Goal: Transaction & Acquisition: Purchase product/service

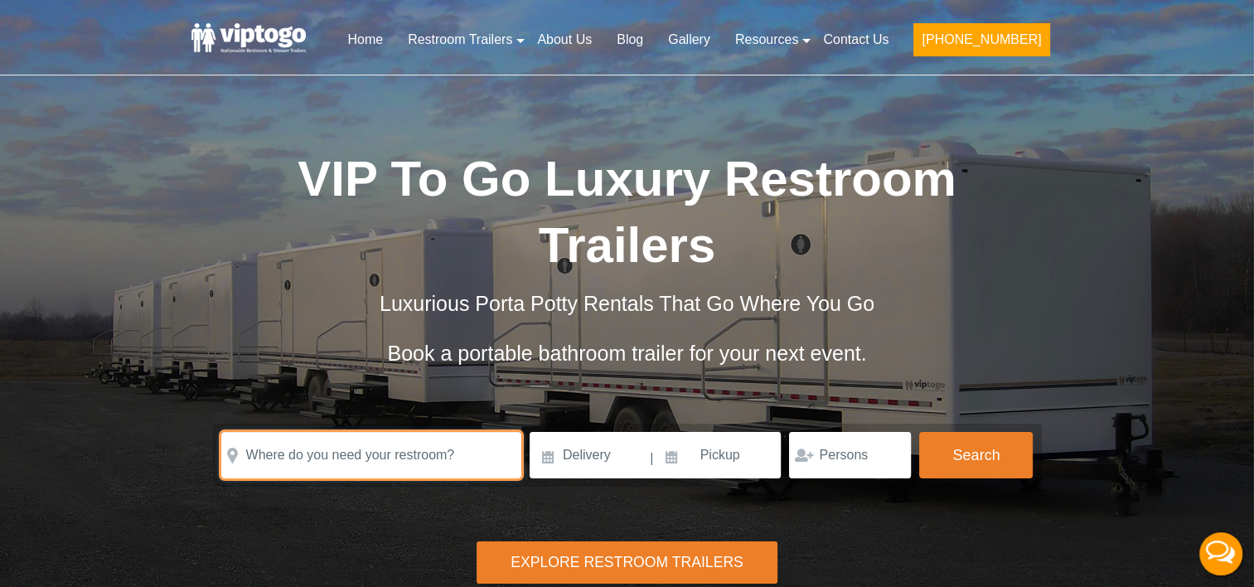
click at [246, 432] on input "text" at bounding box center [371, 455] width 300 height 46
paste input "[STREET_ADDRESS][PERSON_NAME]"
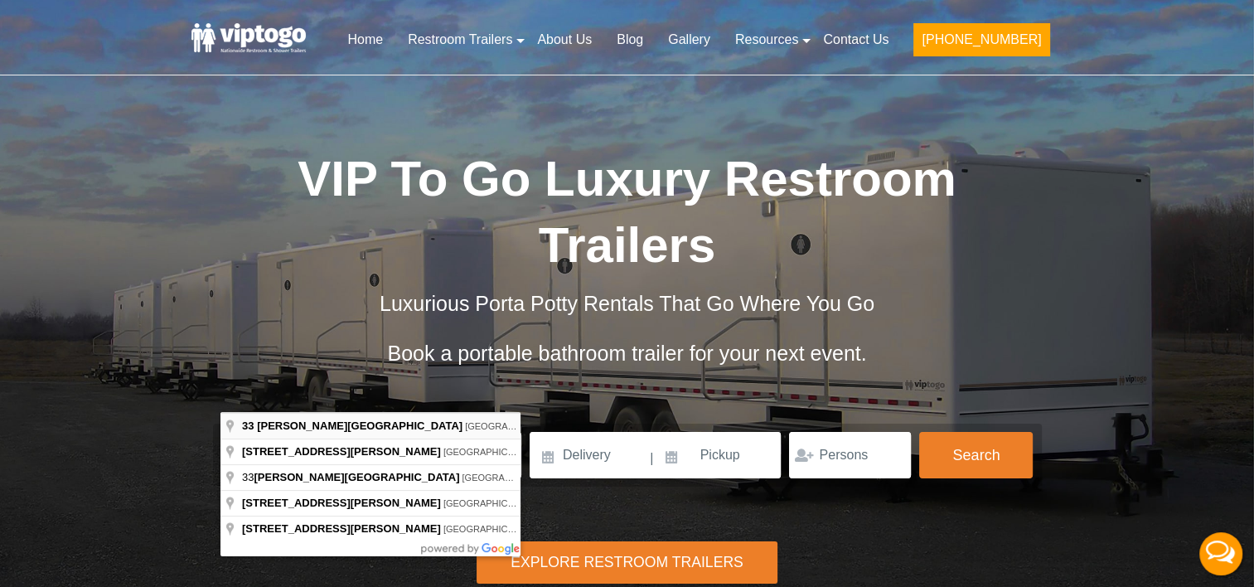
type input "[STREET_ADDRESS][PERSON_NAME]"
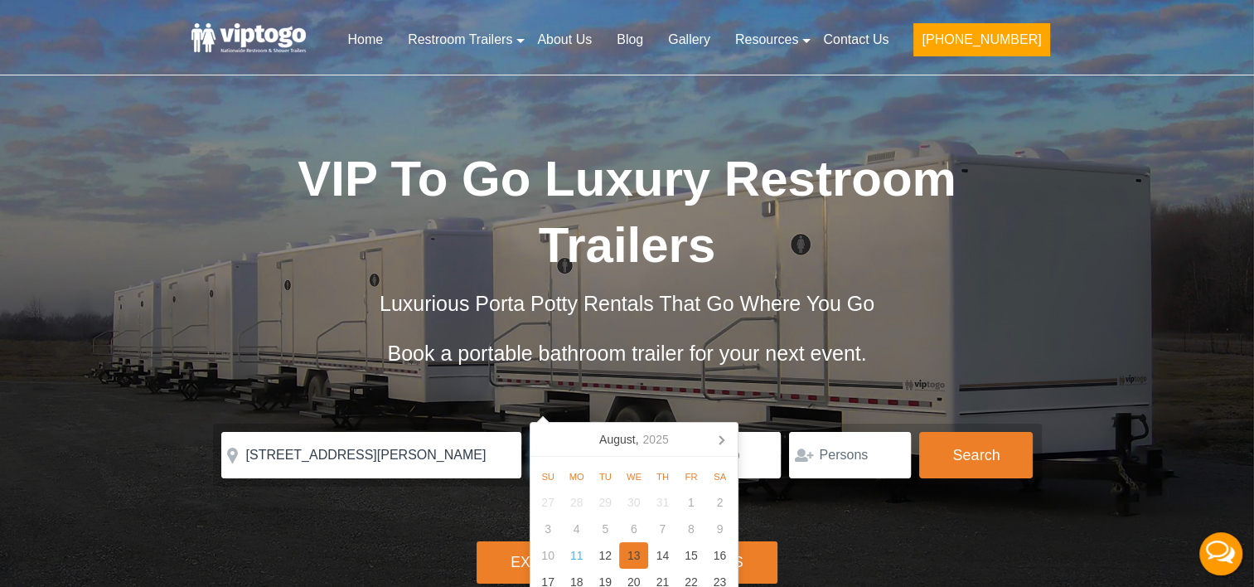
click at [634, 551] on div "13" at bounding box center [633, 555] width 29 height 27
type input "[DATE]"
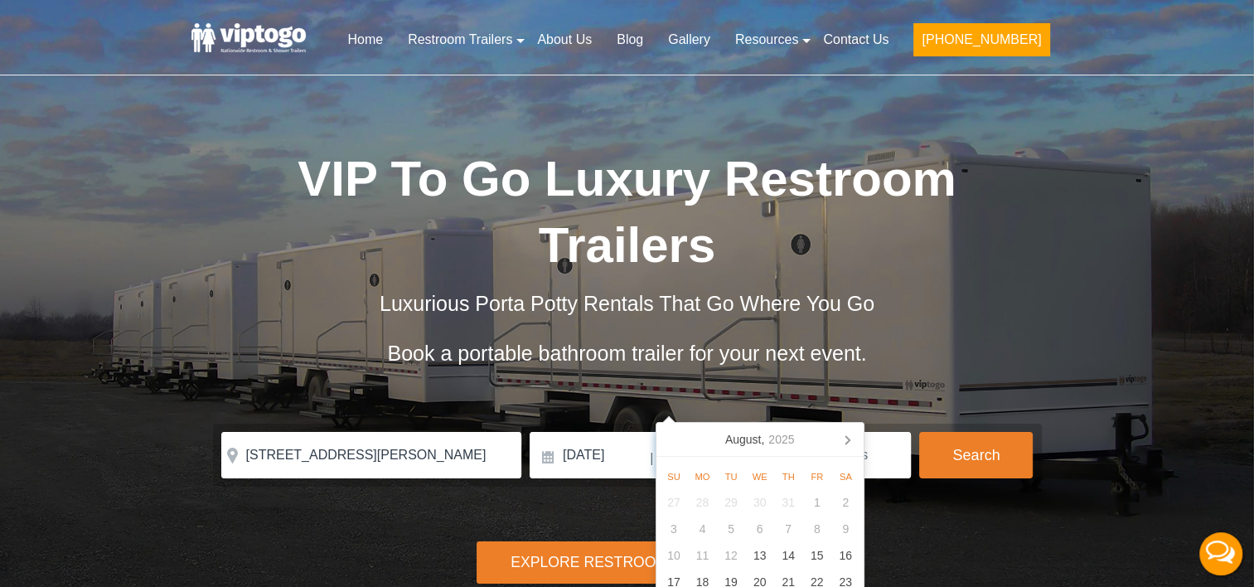
click at [694, 432] on input at bounding box center [719, 455] width 126 height 46
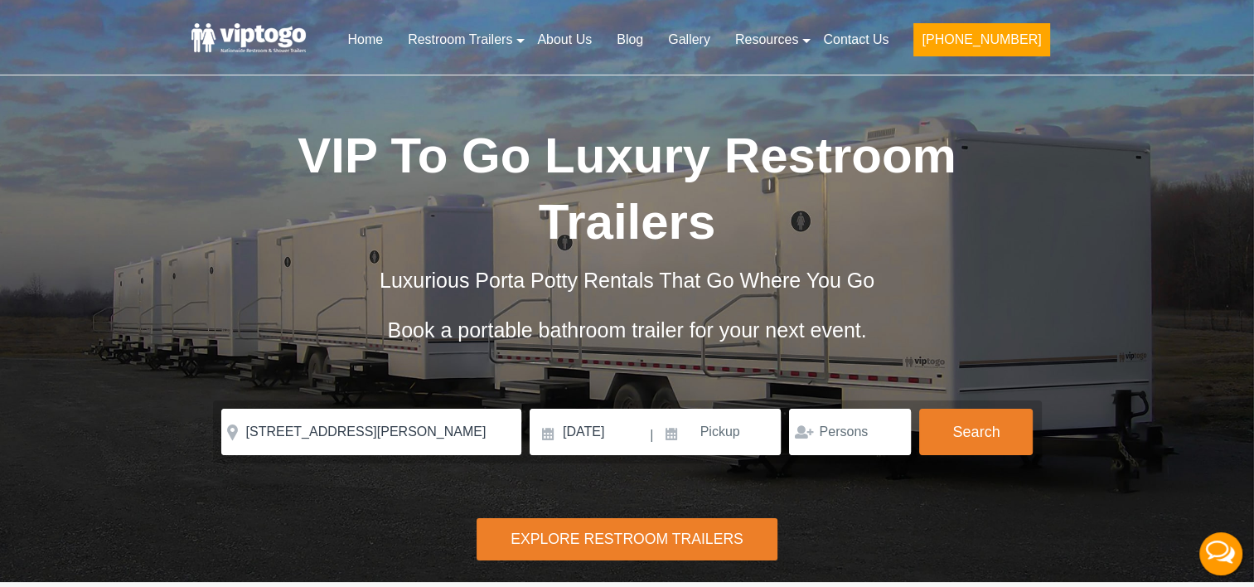
scroll to position [33, 0]
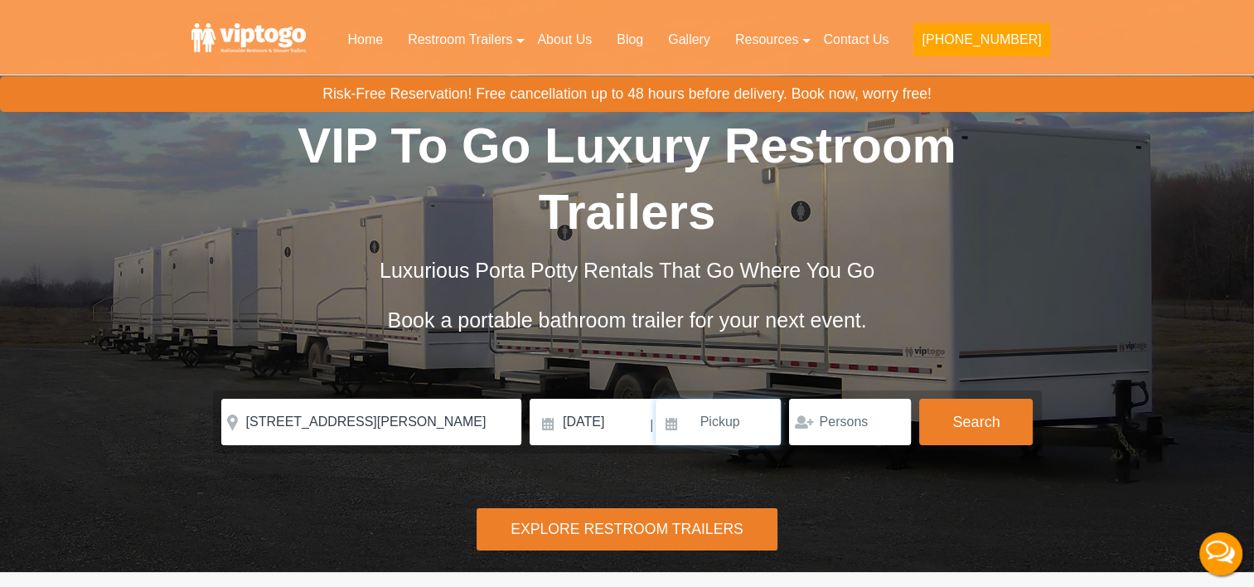
click at [696, 399] on input at bounding box center [719, 422] width 126 height 46
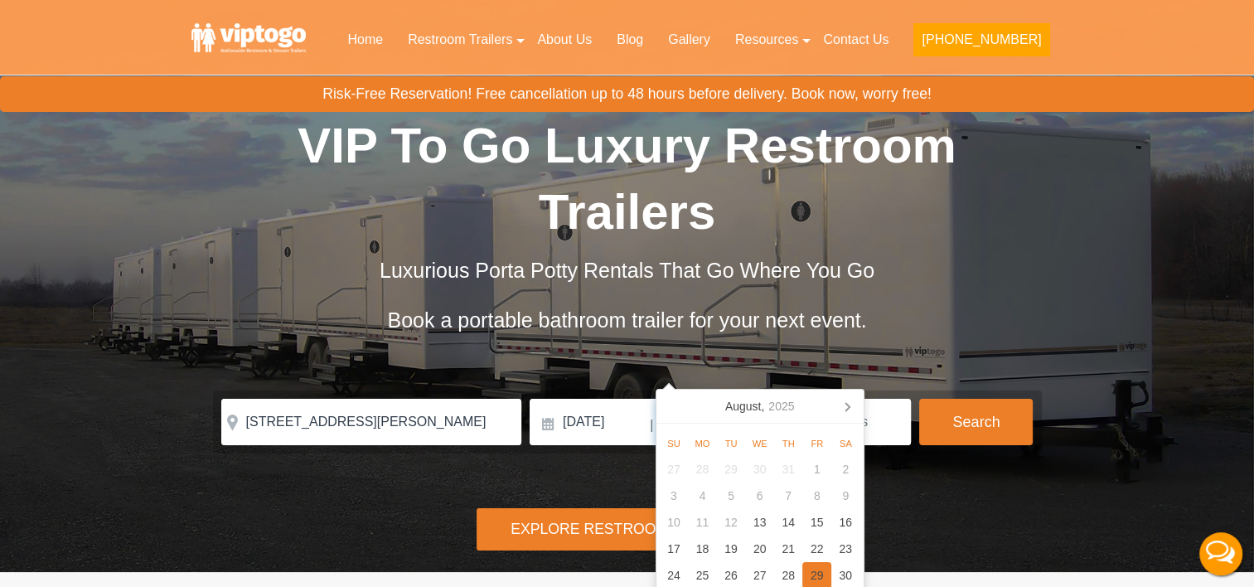
click at [815, 573] on div "29" at bounding box center [816, 575] width 29 height 27
type input "[DATE]"
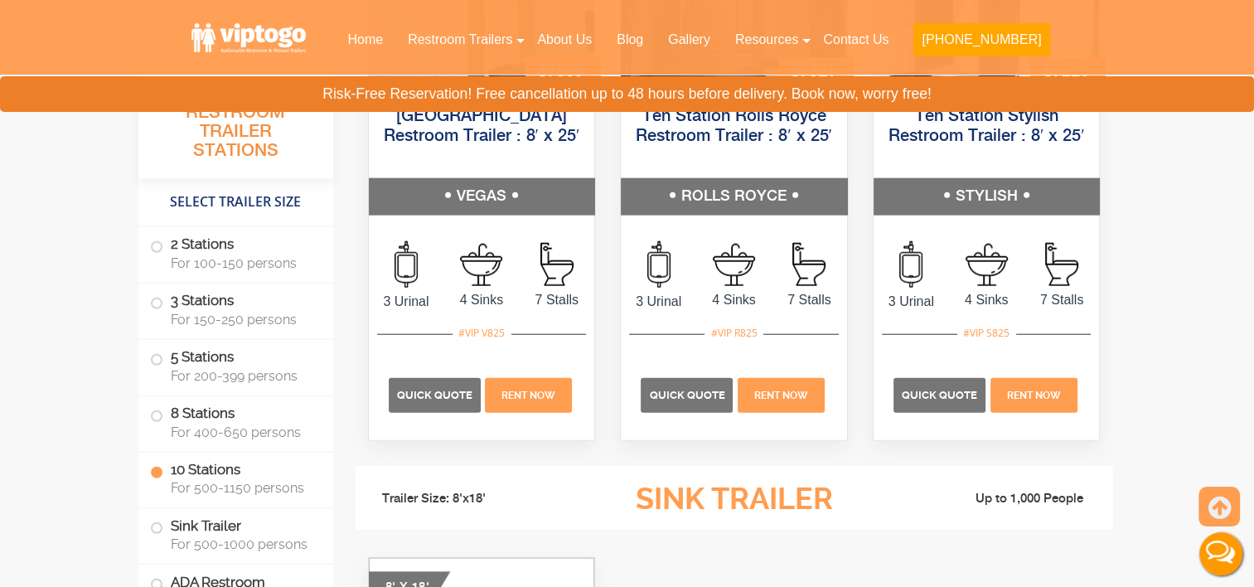
scroll to position [4105, 0]
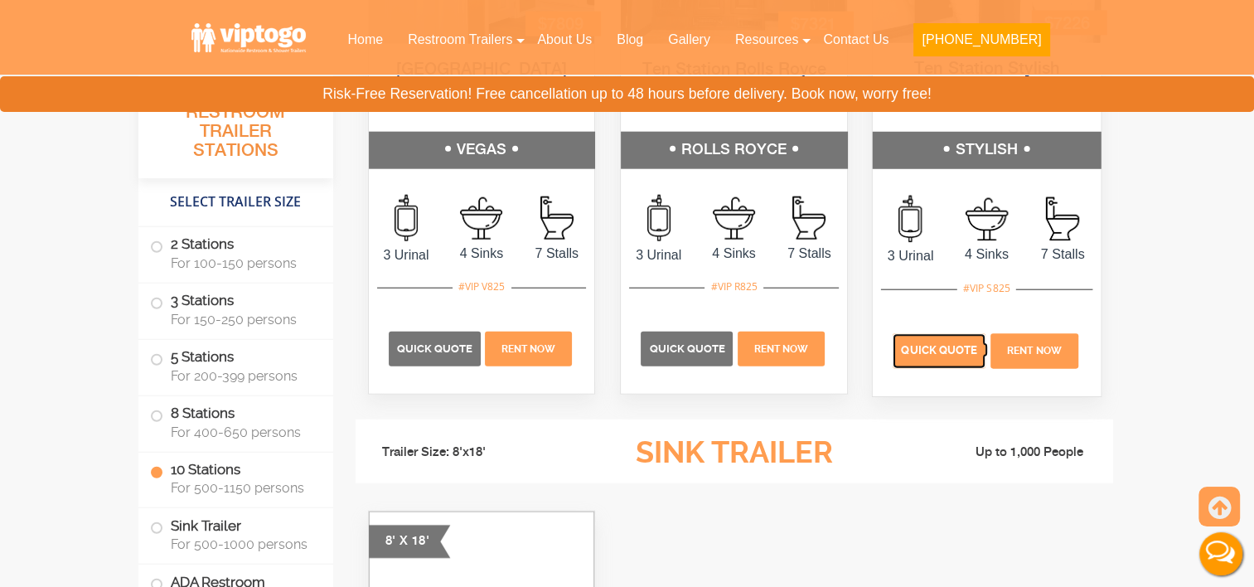
click at [966, 345] on span "Quick Quote" at bounding box center [939, 351] width 76 height 12
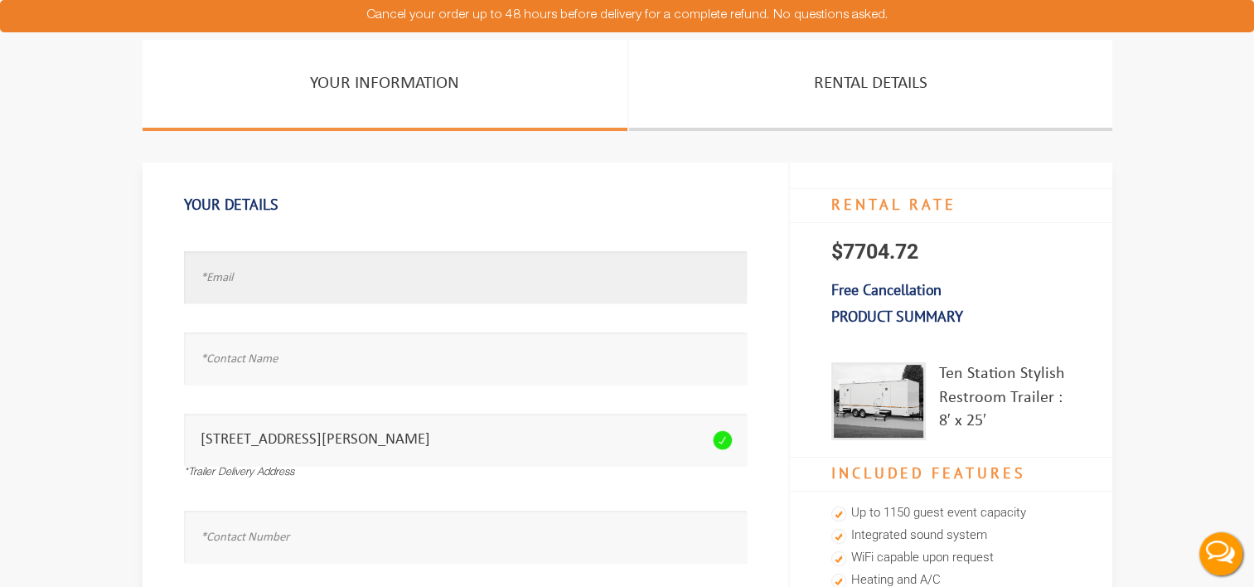
click at [240, 283] on input "text" at bounding box center [465, 277] width 563 height 52
type input "[EMAIL_ADDRESS][DOMAIN_NAME]"
click at [229, 367] on input "text" at bounding box center [465, 358] width 563 height 52
type input "[PERSON_NAME]"
click at [235, 544] on input "text" at bounding box center [465, 536] width 563 height 52
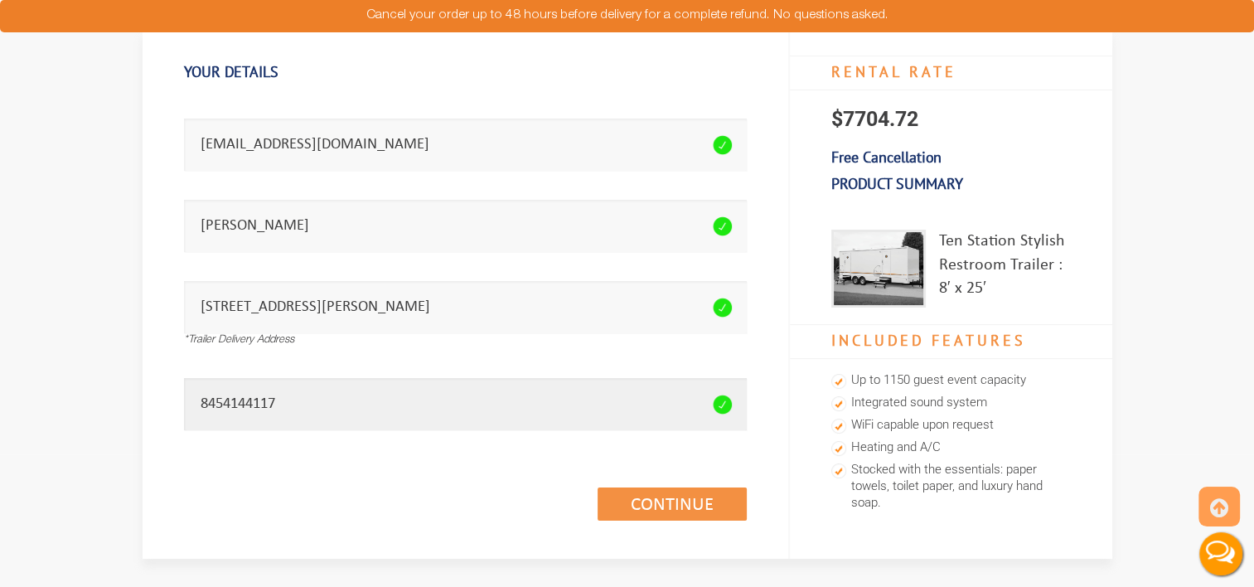
scroll to position [138, 0]
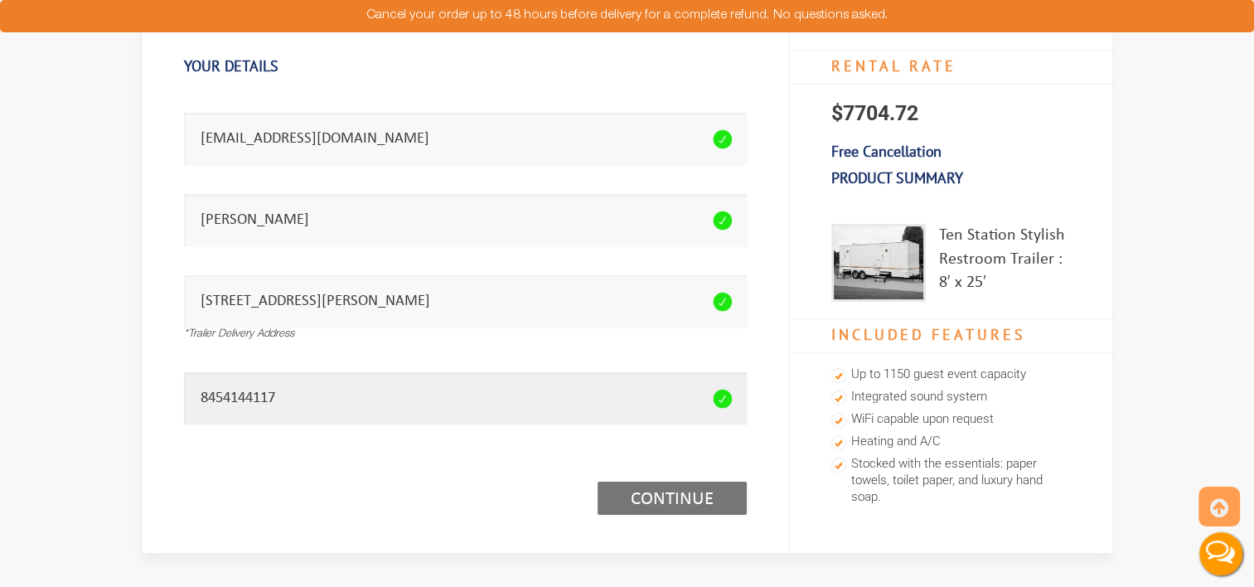
type input "8454144117"
click at [681, 500] on link "Continue (1/3)" at bounding box center [672, 497] width 149 height 33
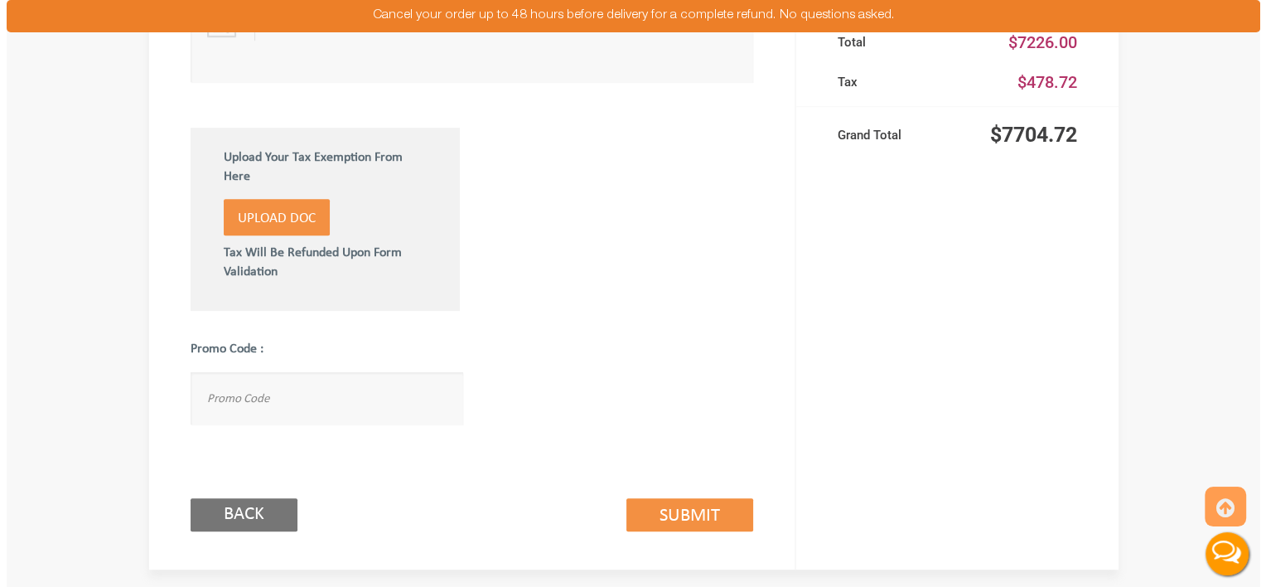
scroll to position [922, 0]
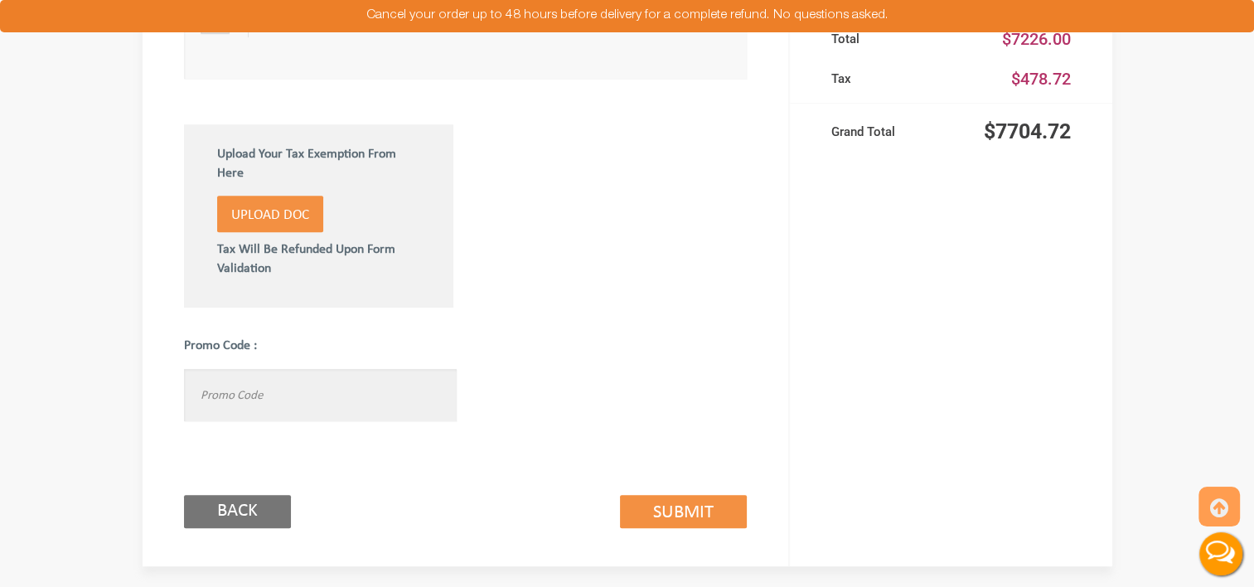
click at [330, 394] on input "text" at bounding box center [320, 395] width 273 height 52
type input "viptogo5"
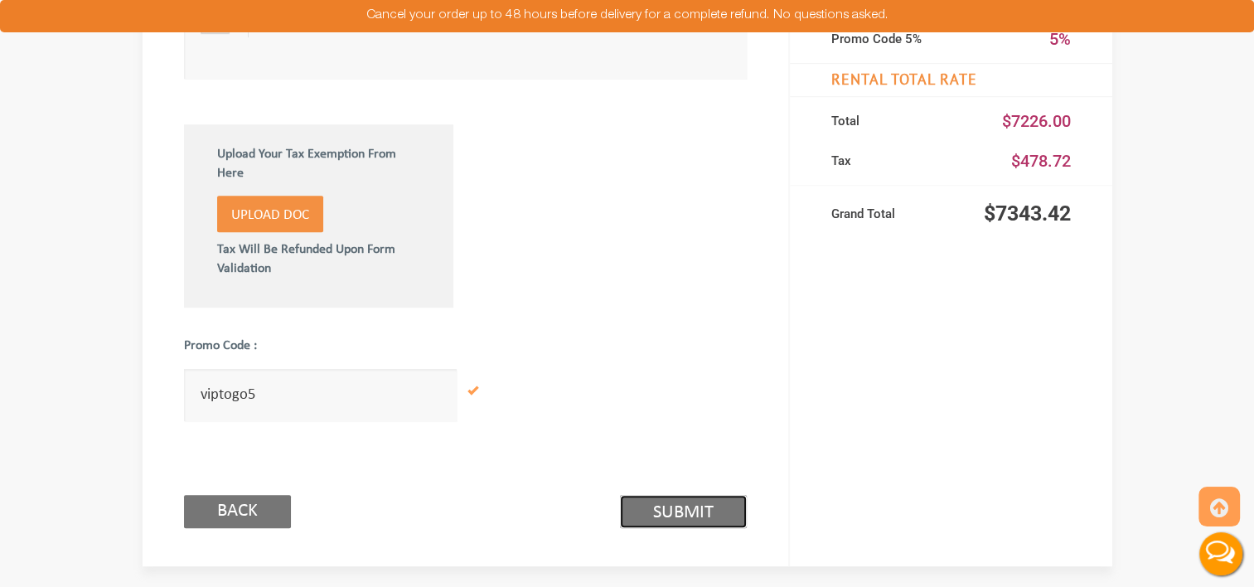
click at [657, 503] on link "Submit (2/3)" at bounding box center [683, 511] width 127 height 33
